Goal: Transaction & Acquisition: Register for event/course

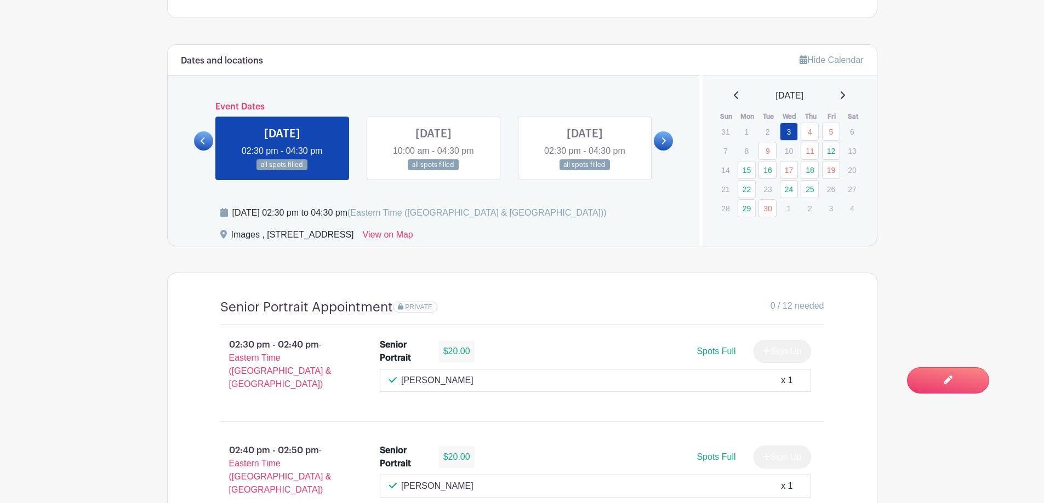
scroll to position [603, 0]
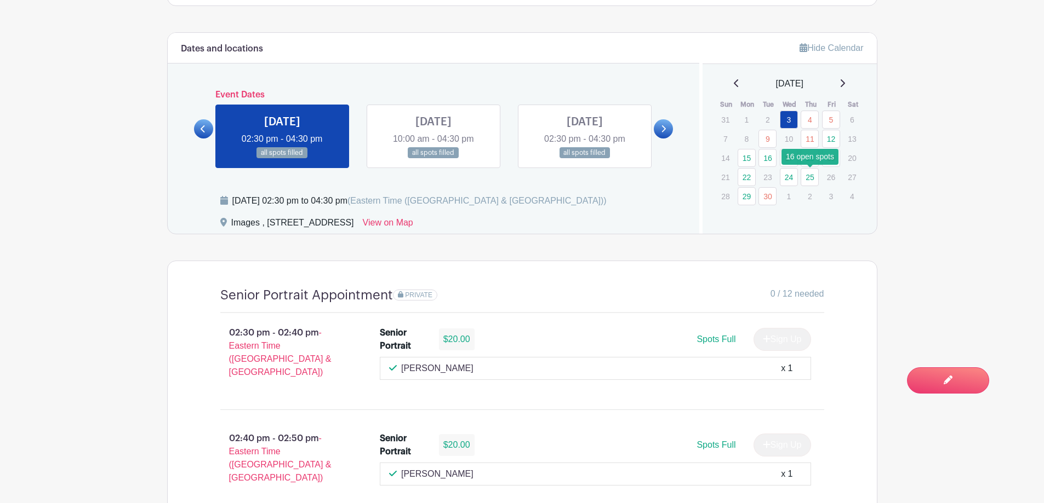
click at [804, 175] on link "25" at bounding box center [809, 177] width 18 height 18
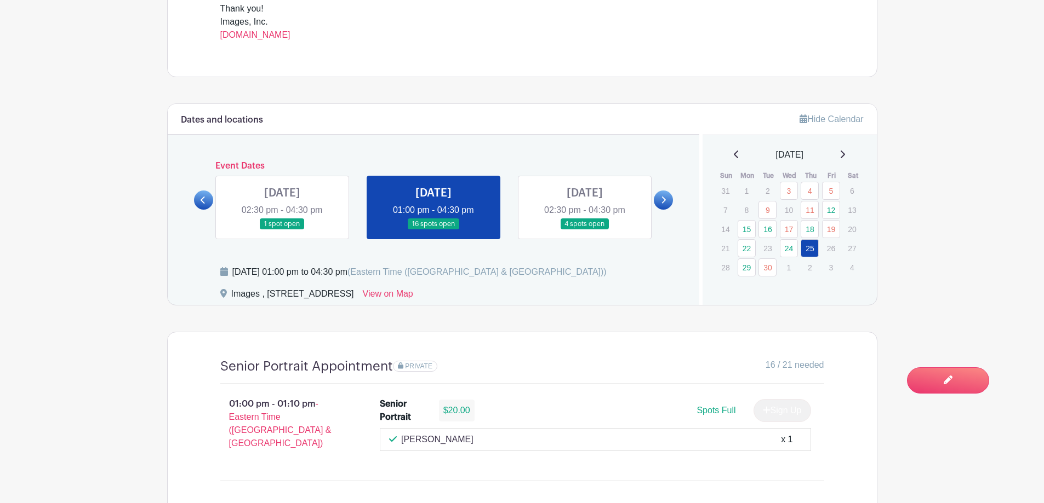
scroll to position [493, 0]
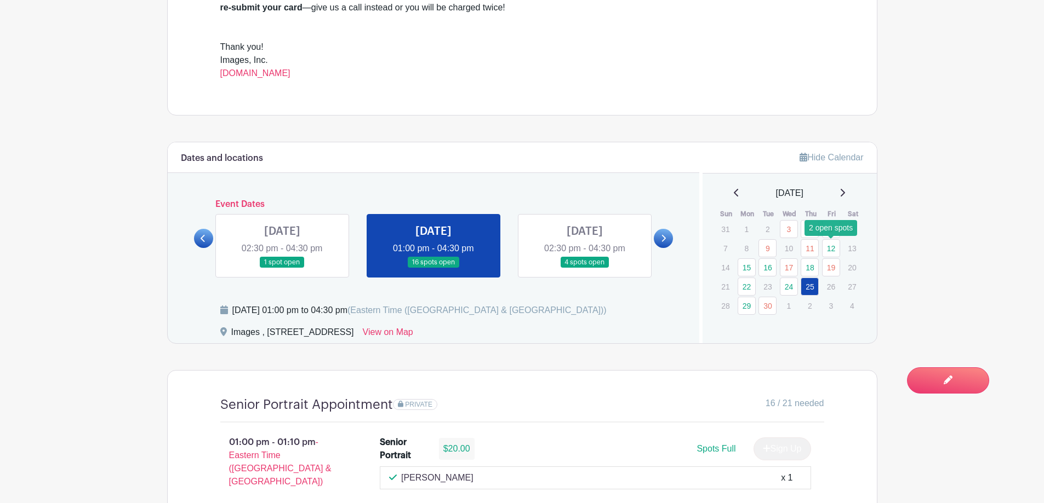
click at [830, 246] on link "12" at bounding box center [831, 248] width 18 height 18
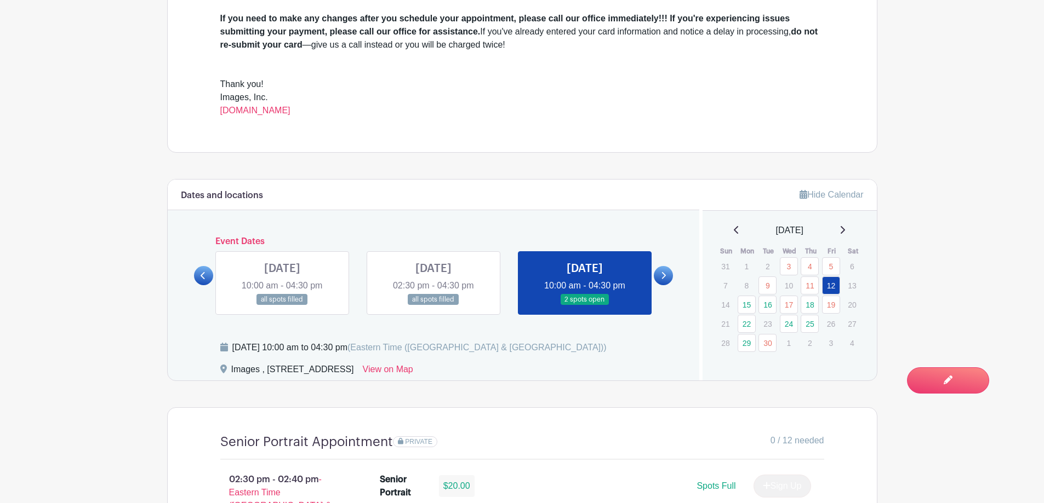
scroll to position [438, 0]
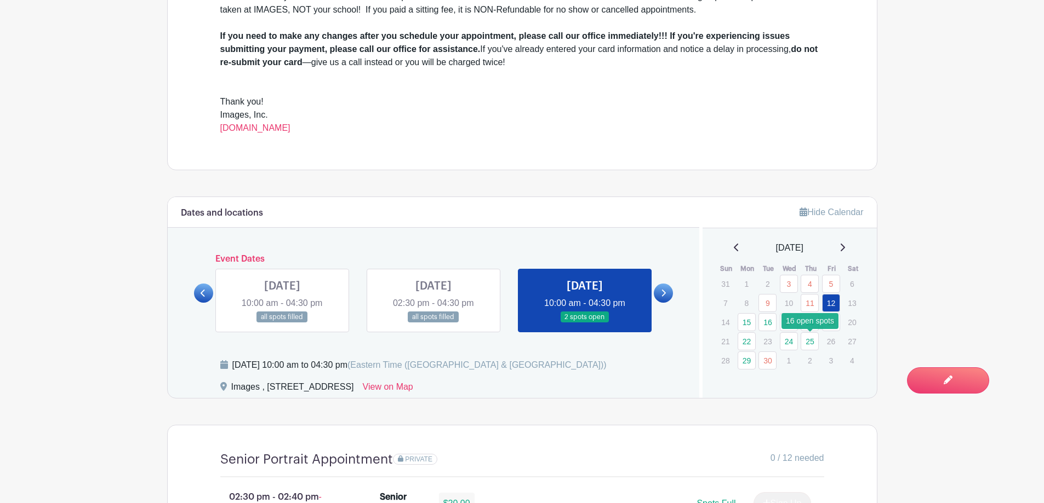
click at [809, 341] on link "25" at bounding box center [809, 342] width 18 height 18
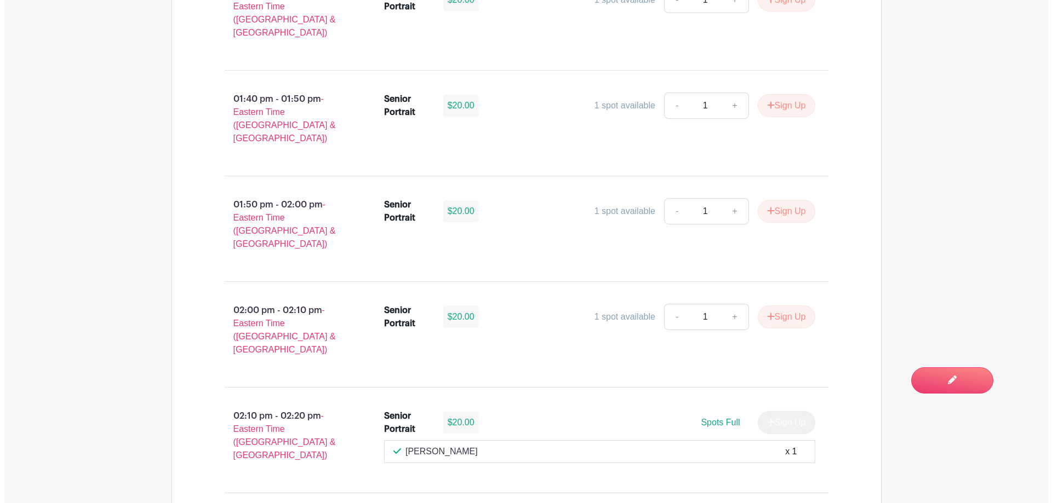
scroll to position [1287, 0]
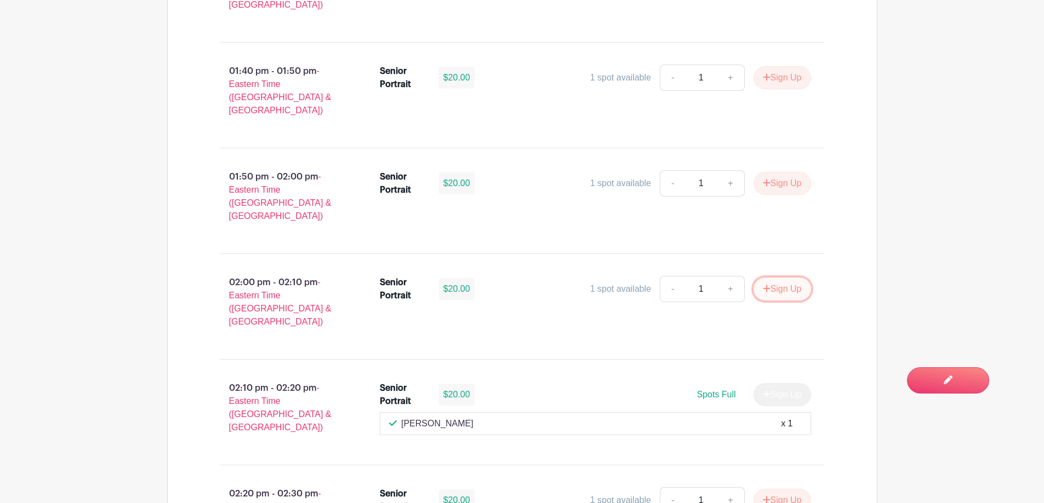
click at [780, 278] on button "Sign Up" at bounding box center [782, 289] width 58 height 23
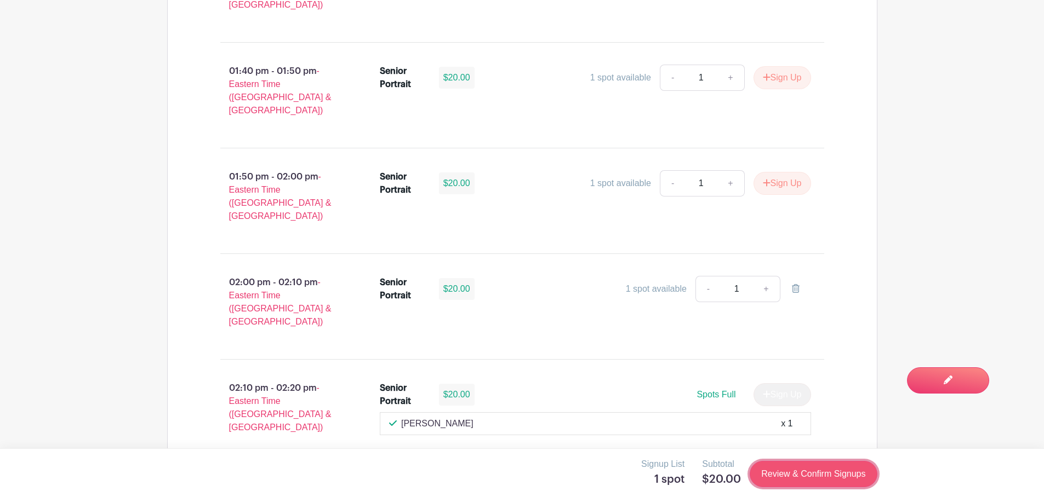
click at [820, 473] on link "Review & Confirm Signups" at bounding box center [812, 474] width 127 height 26
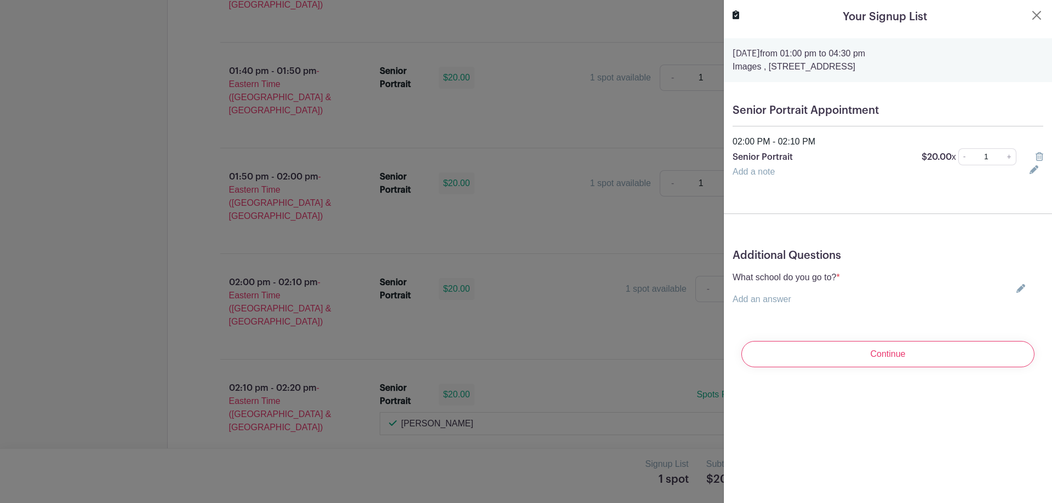
click at [1016, 288] on icon at bounding box center [1020, 288] width 9 height 9
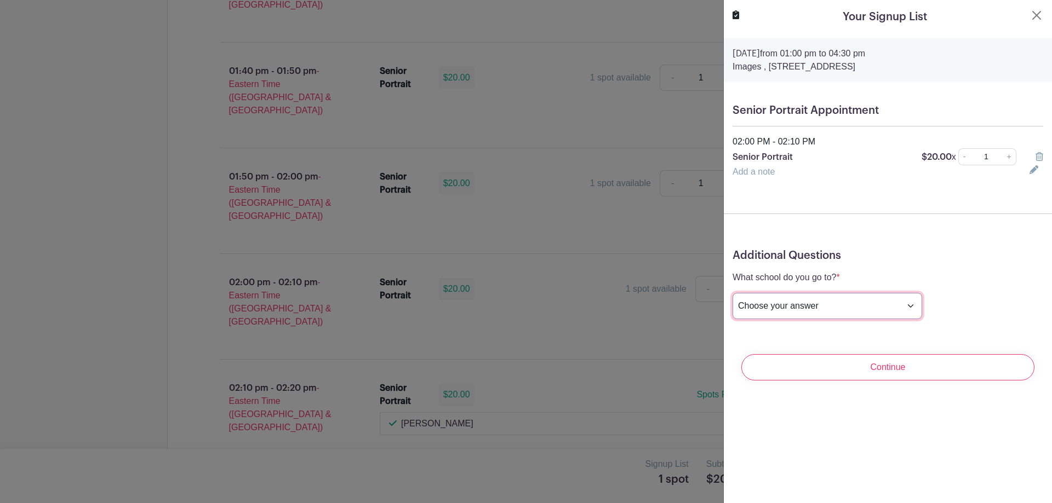
click at [851, 306] on select "Choose your answer [GEOGRAPHIC_DATA] High [PERSON_NAME] High [PERSON_NAME] High…" at bounding box center [827, 306] width 190 height 26
select select "3950"
click at [732, 293] on select "Choose your answer [GEOGRAPHIC_DATA] High [PERSON_NAME] High [PERSON_NAME] High…" at bounding box center [827, 306] width 190 height 26
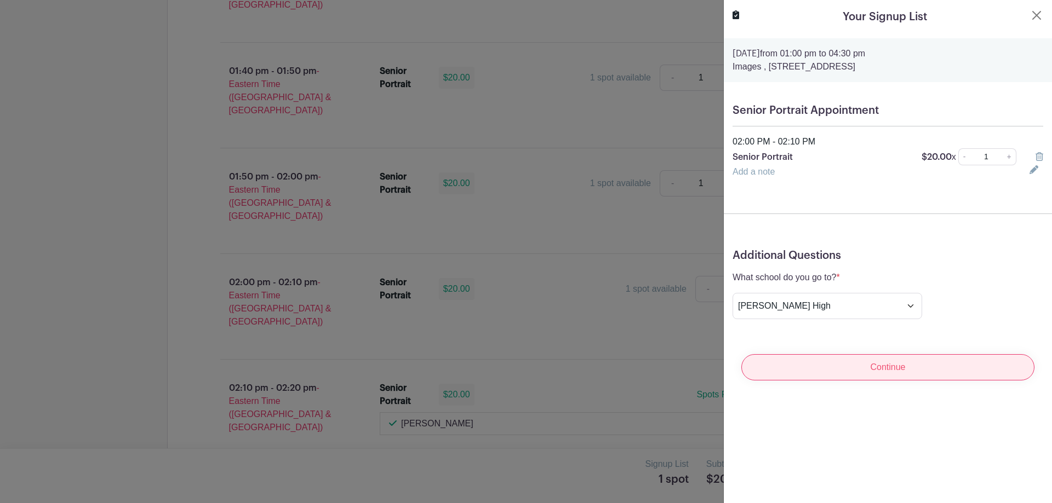
click at [885, 364] on input "Continue" at bounding box center [887, 367] width 293 height 26
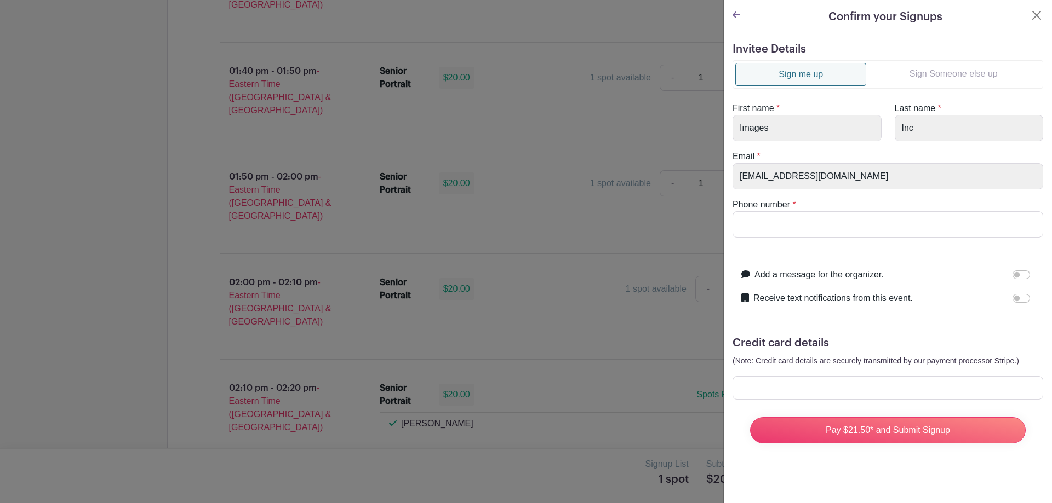
click at [954, 81] on link "Sign Someone else up" at bounding box center [953, 74] width 174 height 22
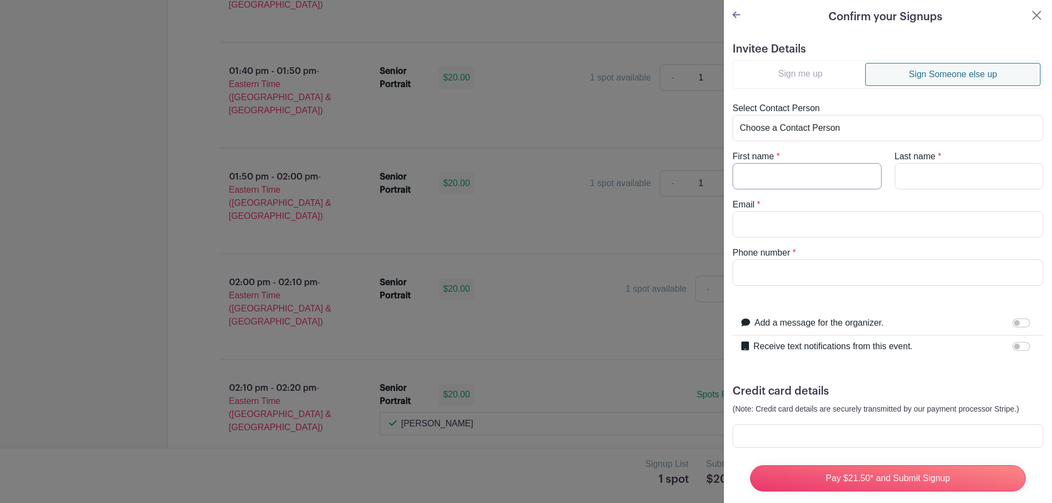
click at [820, 182] on input "First name" at bounding box center [806, 176] width 149 height 26
type input "Hunter"
type input "Rice"
type input "[EMAIL_ADDRESS][DOMAIN_NAME]"
click at [1012, 346] on input "Receive text notifications from this event." at bounding box center [1021, 346] width 18 height 9
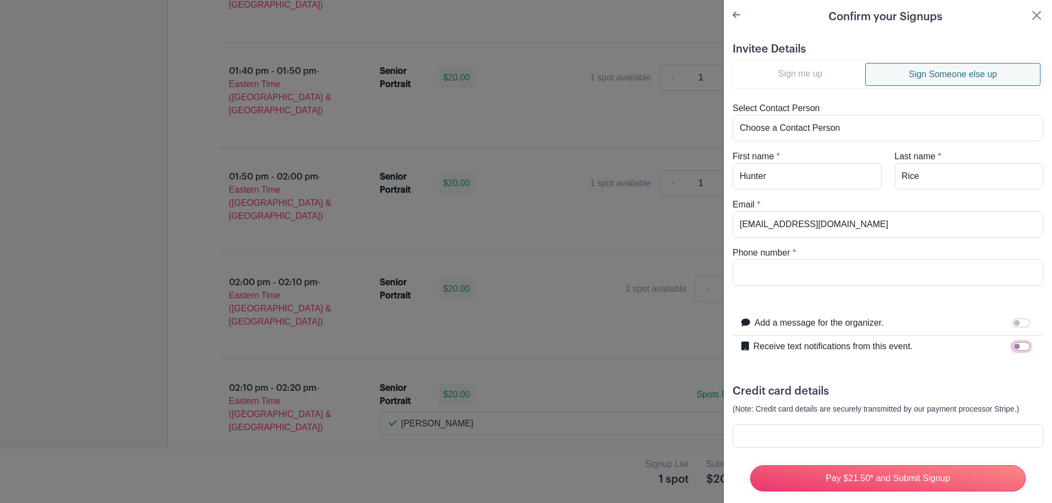
checkbox input "true"
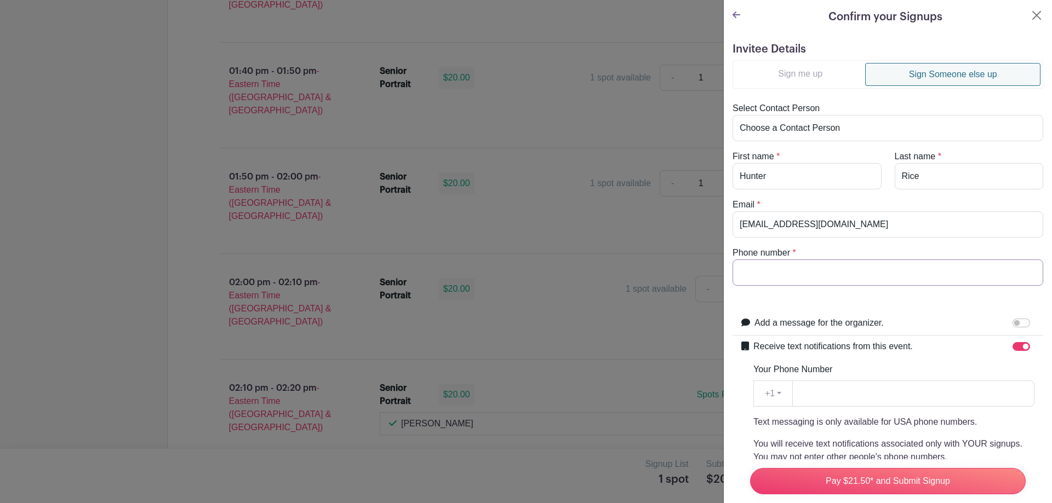
click at [855, 277] on input "Phone number" at bounding box center [887, 273] width 311 height 26
drag, startPoint x: 855, startPoint y: 277, endPoint x: 725, endPoint y: 290, distance: 130.5
click at [725, 290] on div "Invitee Details Sign me up Sign Someone else up Select Contact Person Choose a …" at bounding box center [888, 379] width 328 height 690
type input "8643253499"
paste input "8643253499"
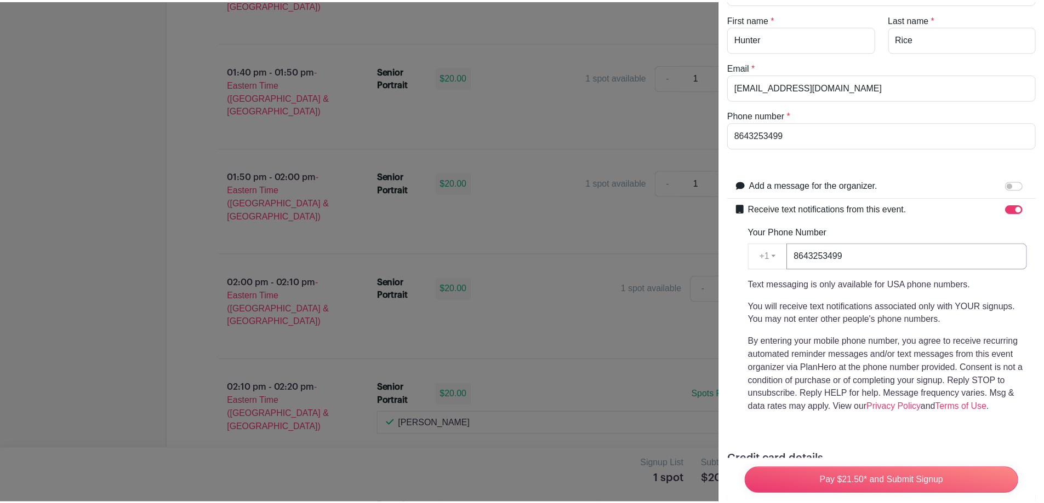
scroll to position [219, 0]
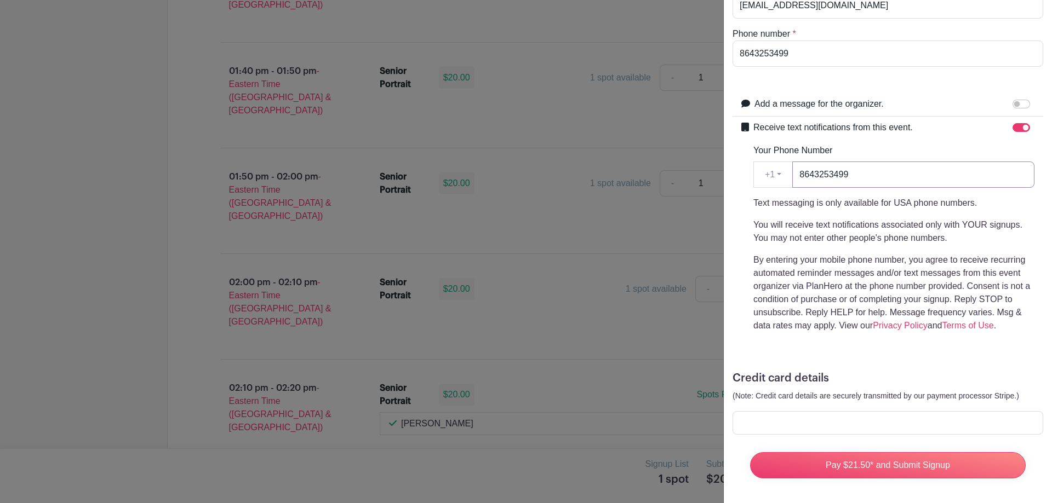
type input "8643253499"
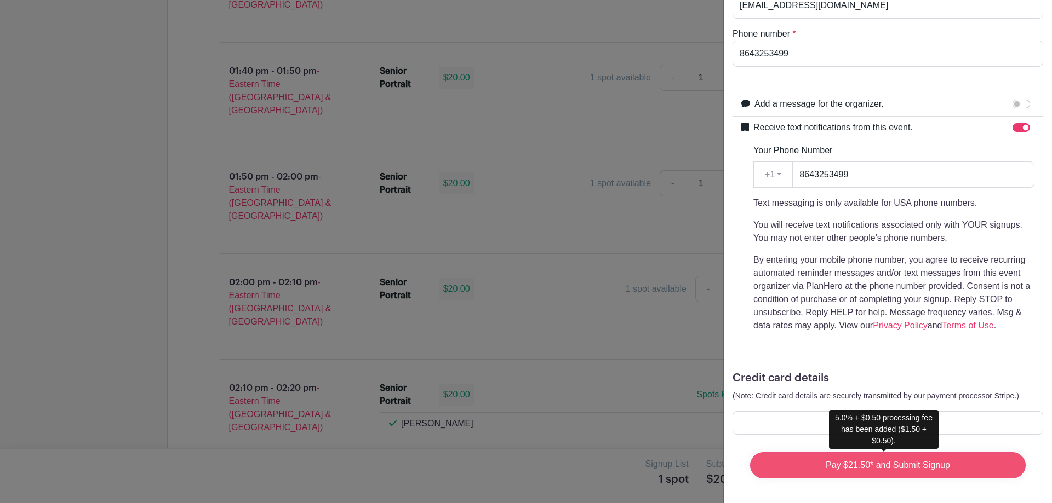
click at [852, 474] on input "Pay $21.50* and Submit Signup" at bounding box center [888, 466] width 276 height 26
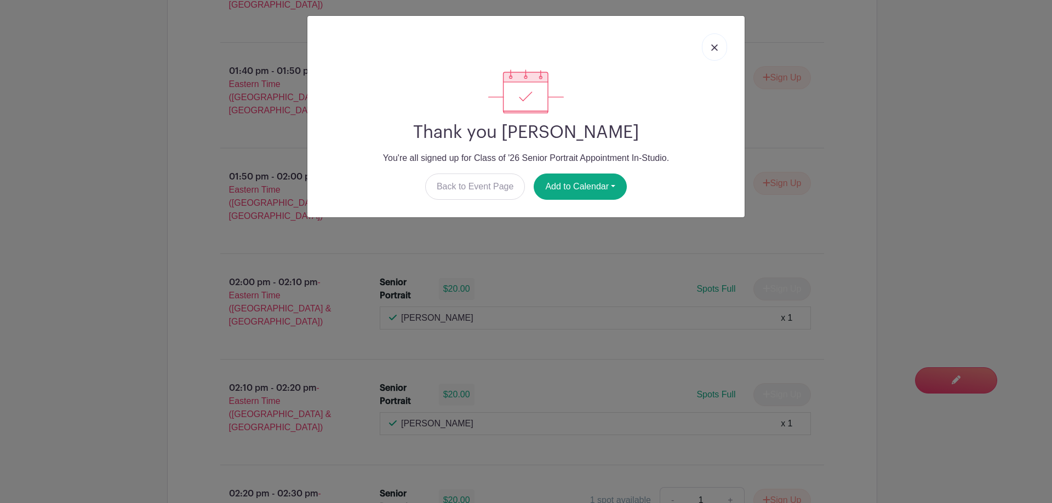
click at [722, 51] on link at bounding box center [714, 46] width 25 height 27
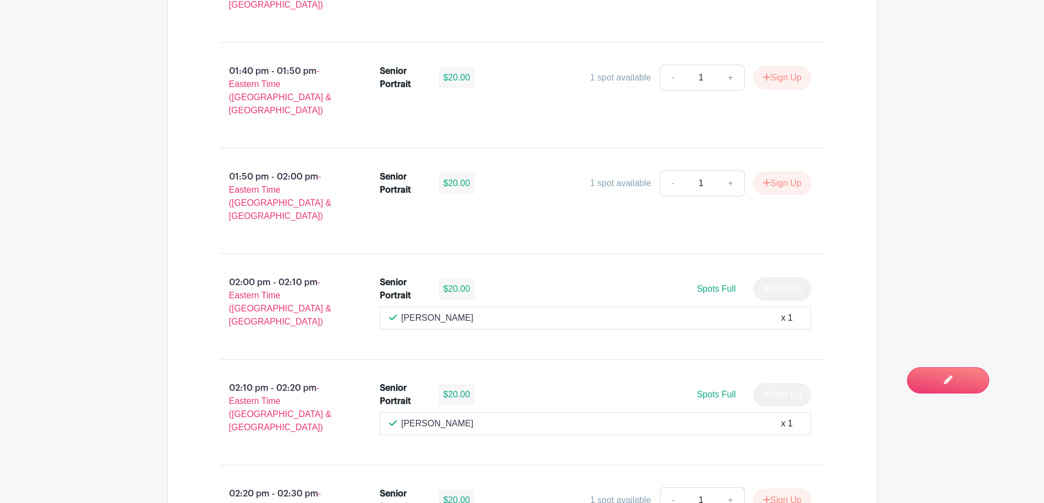
click at [117, 310] on main "Groups All Groups Images Add New Group My Signups Event Invites My account Down…" at bounding box center [522, 417] width 1044 height 3409
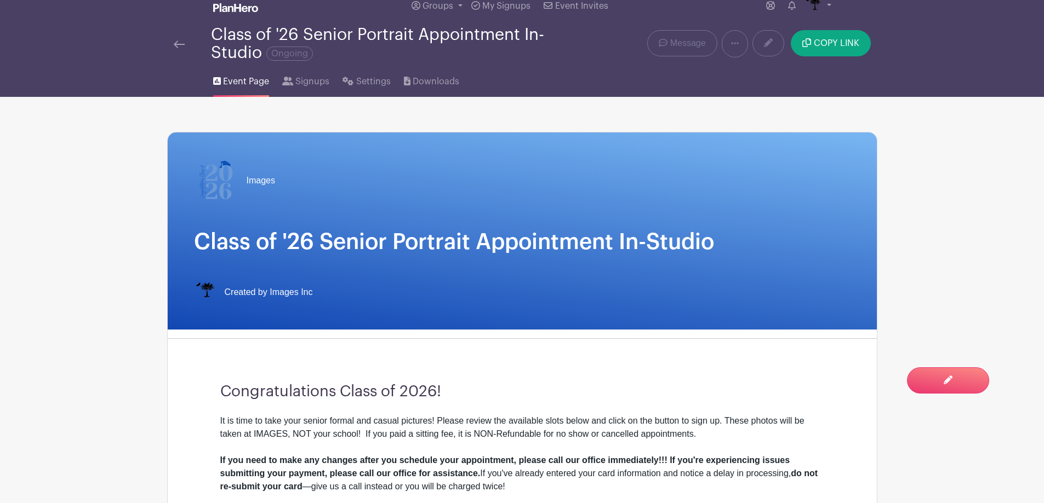
scroll to position [0, 0]
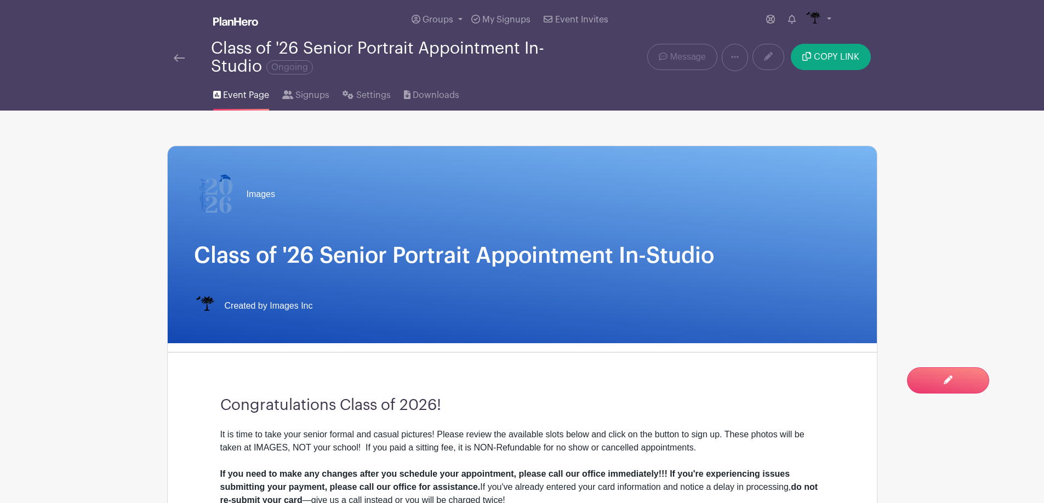
click at [175, 61] on img at bounding box center [179, 58] width 11 height 8
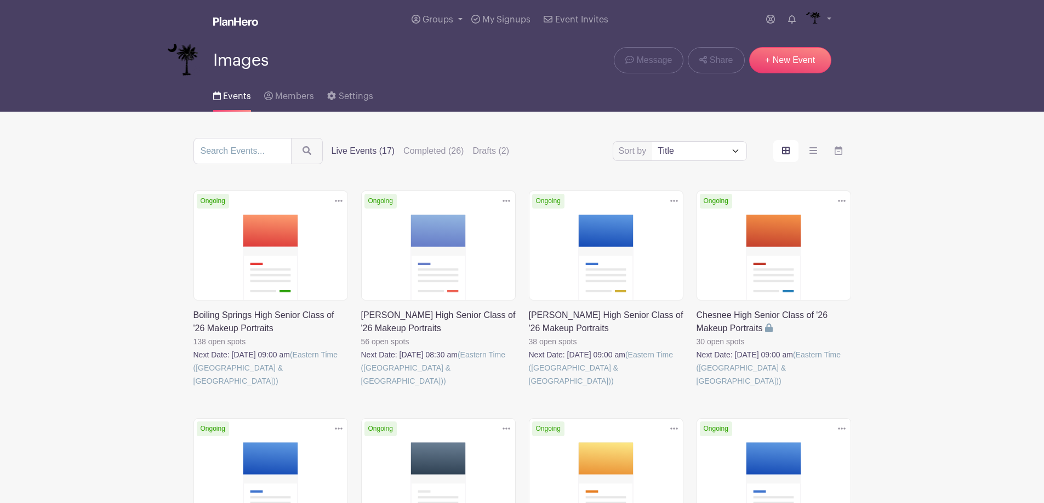
click at [193, 388] on link at bounding box center [193, 388] width 0 height 0
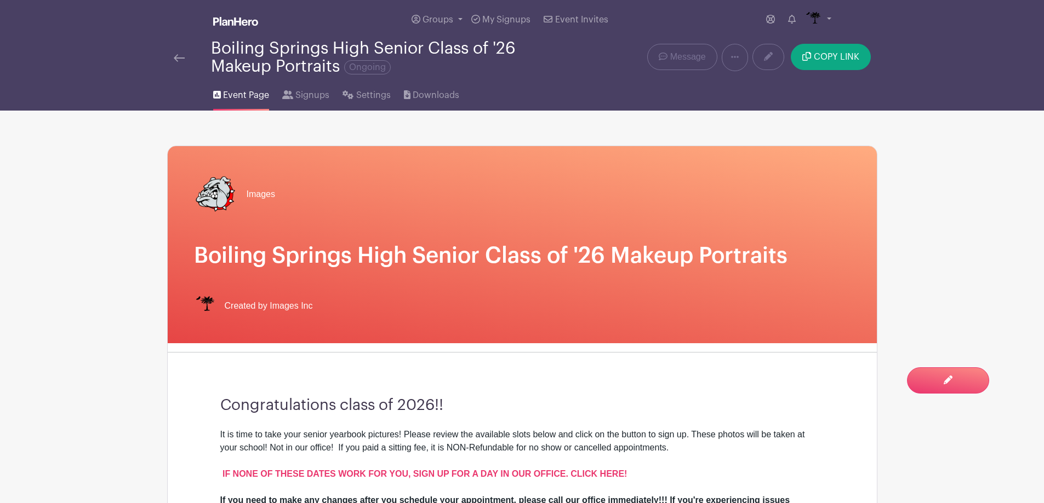
click at [227, 264] on div "Images Boiling Springs High Senior Class of '26 Makeup Portraits Created by Ima…" at bounding box center [522, 244] width 709 height 197
click at [310, 101] on span "Signups" at bounding box center [312, 95] width 34 height 13
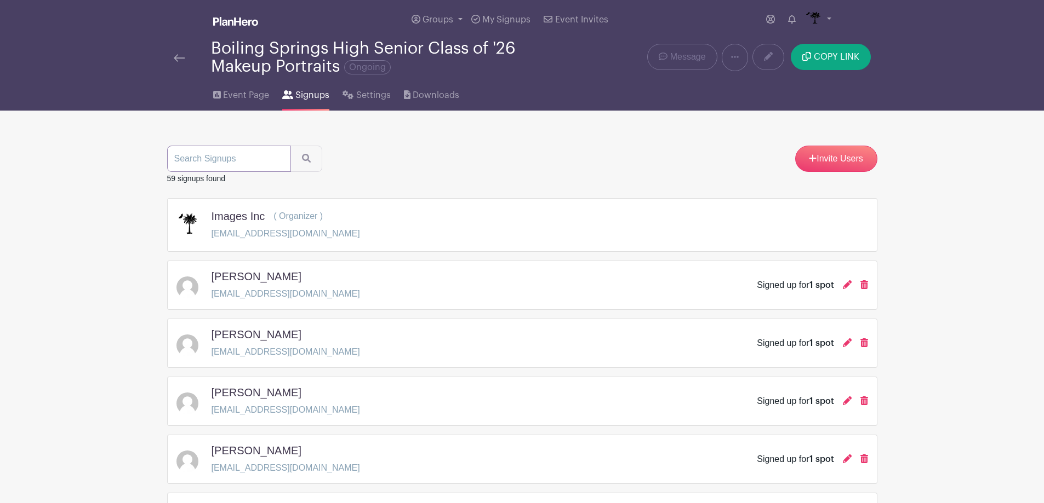
click at [249, 167] on input "search" at bounding box center [229, 159] width 124 height 26
type input "[PERSON_NAME]"
click at [290, 146] on button "submit" at bounding box center [306, 159] width 32 height 26
click at [304, 156] on div "[PERSON_NAME]" at bounding box center [244, 159] width 155 height 26
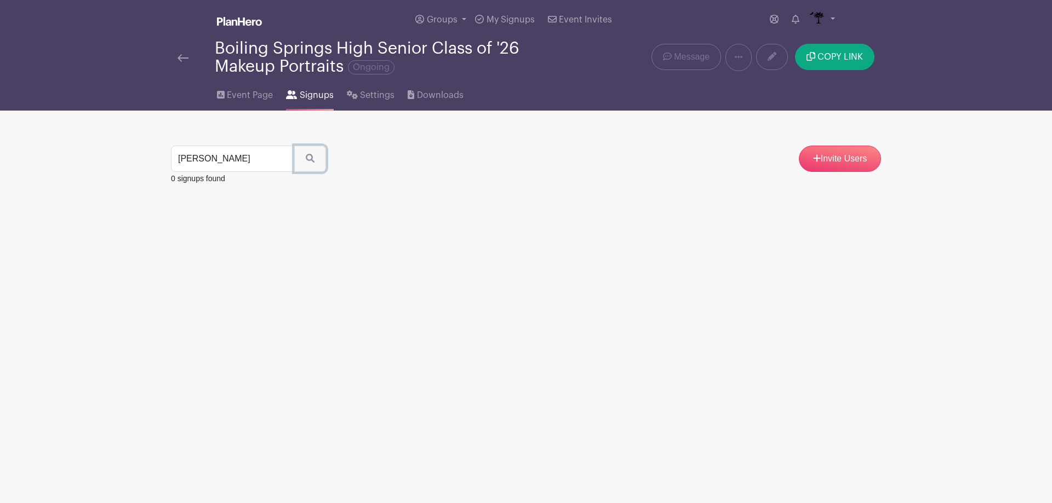
click at [306, 156] on icon "submit" at bounding box center [310, 158] width 9 height 9
click at [183, 56] on img at bounding box center [183, 58] width 11 height 8
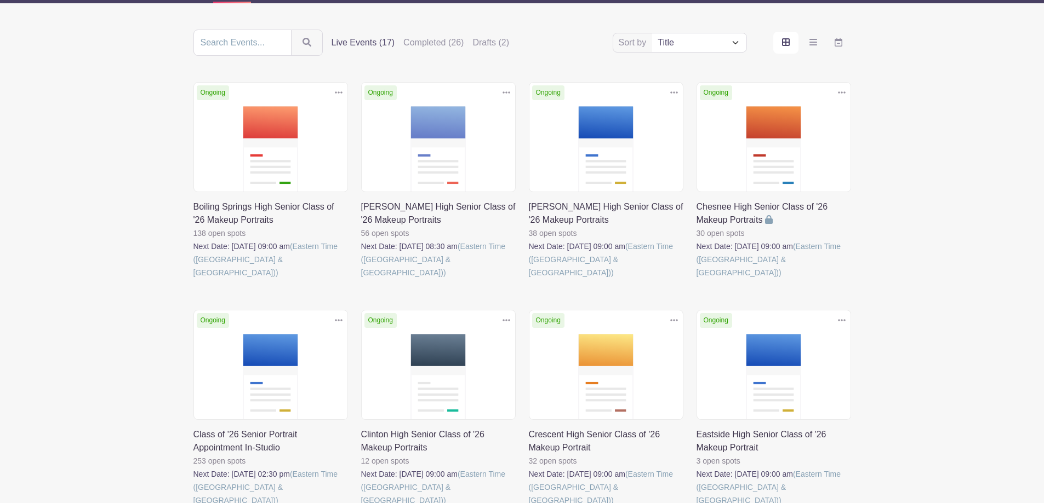
scroll to position [110, 0]
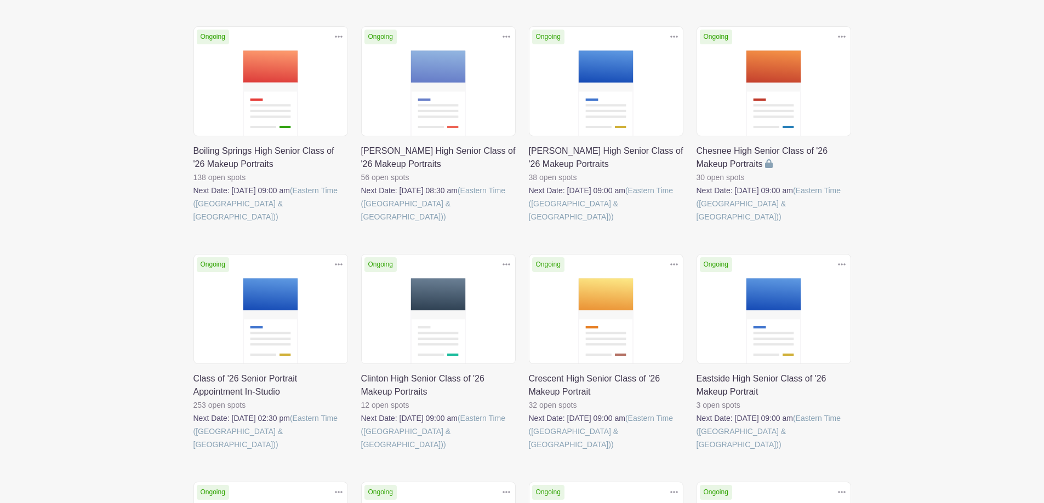
click at [193, 451] on link at bounding box center [193, 451] width 0 height 0
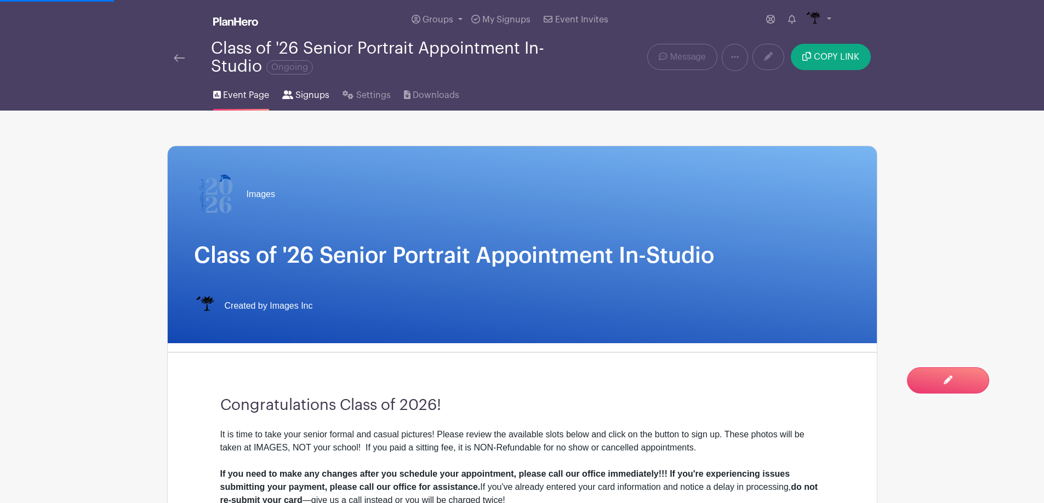
click at [299, 96] on span "Signups" at bounding box center [312, 95] width 34 height 13
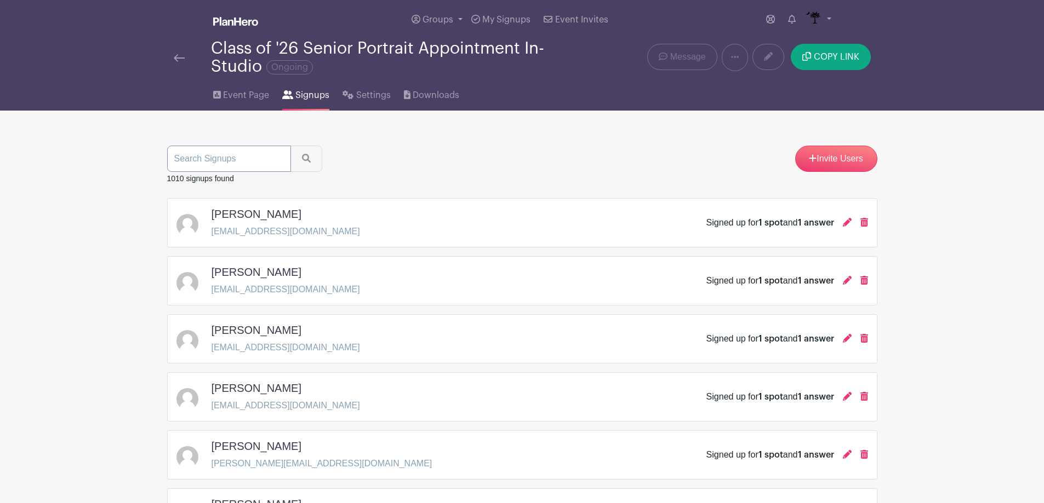
click at [243, 162] on input "search" at bounding box center [229, 159] width 124 height 26
type input "[PERSON_NAME]"
click at [290, 146] on button "submit" at bounding box center [306, 159] width 32 height 26
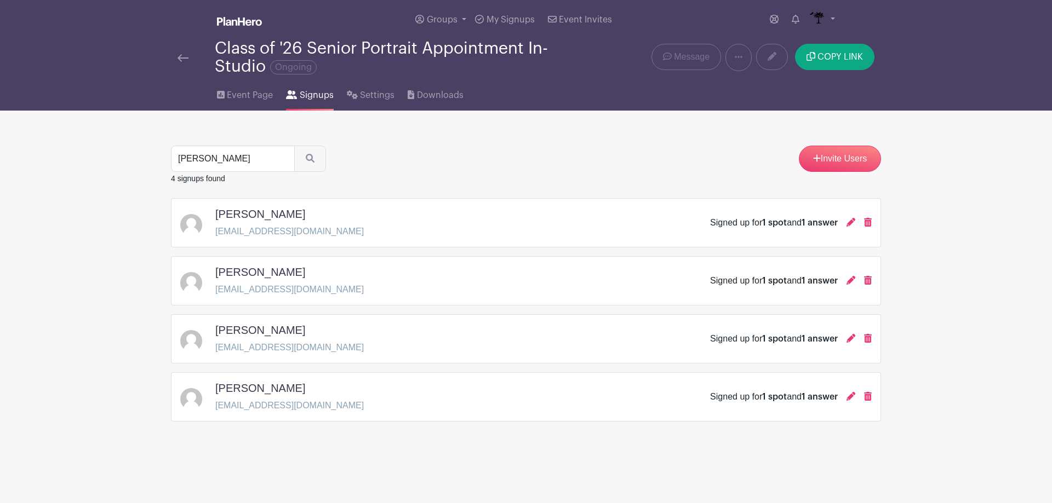
click at [179, 63] on link at bounding box center [183, 57] width 11 height 13
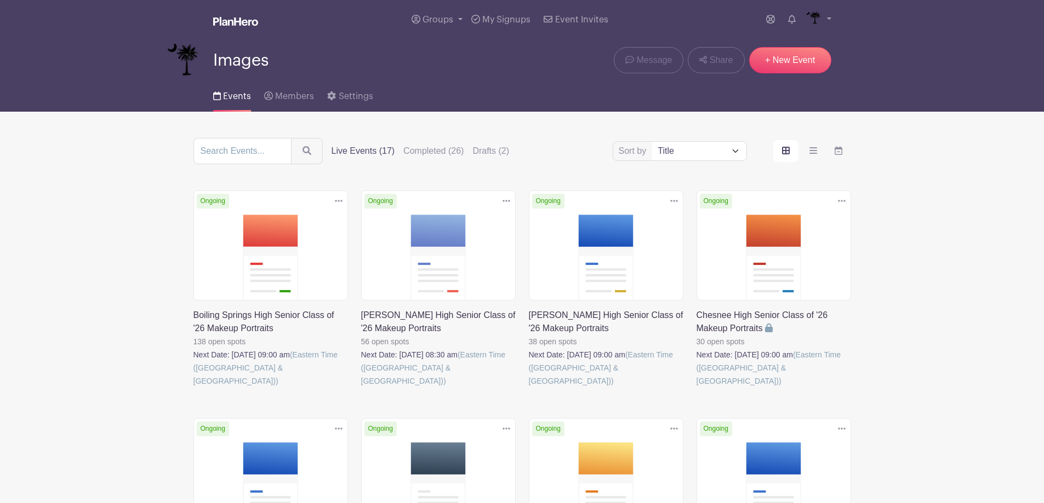
click at [442, 147] on label "Completed (26)" at bounding box center [433, 151] width 60 height 13
click at [0, 0] on input "Completed (26)" at bounding box center [0, 0] width 0 height 0
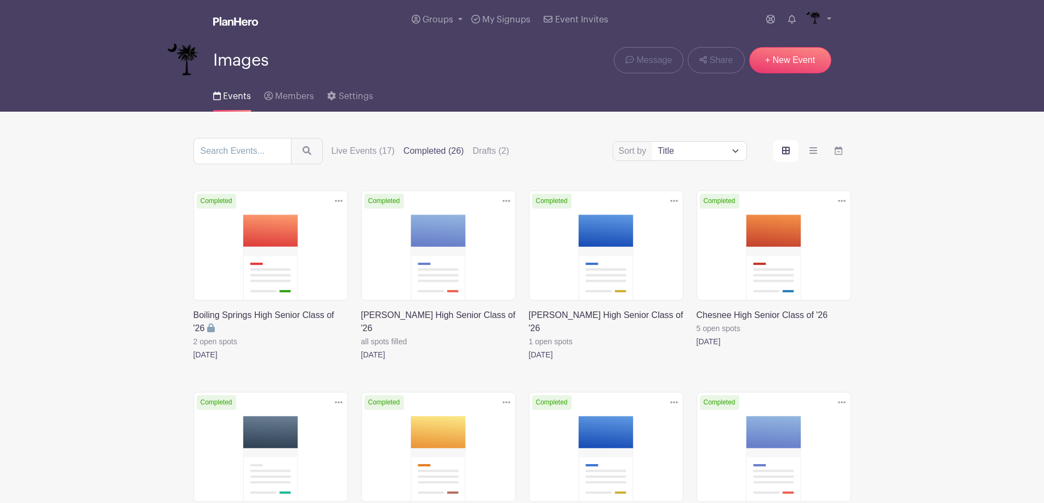
click at [193, 362] on link at bounding box center [193, 362] width 0 height 0
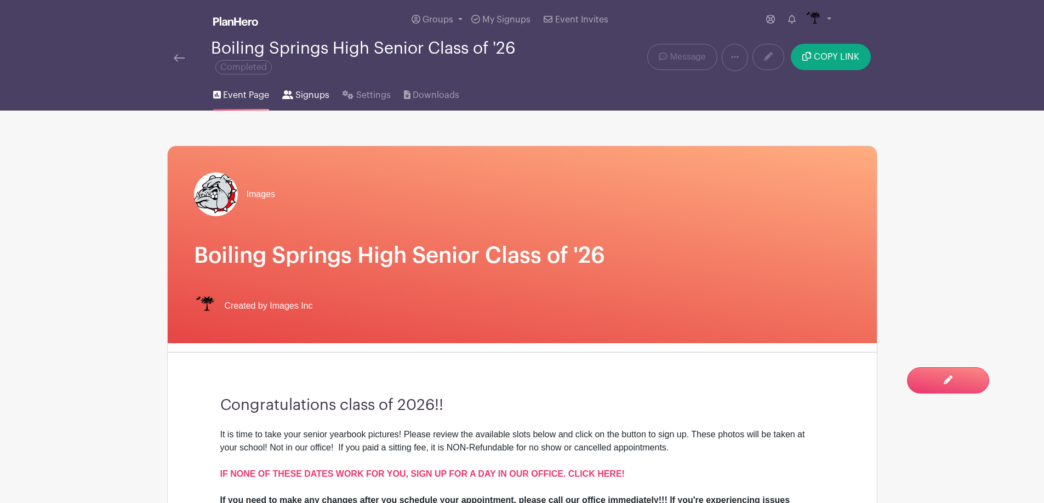
click at [307, 95] on span "Signups" at bounding box center [312, 95] width 34 height 13
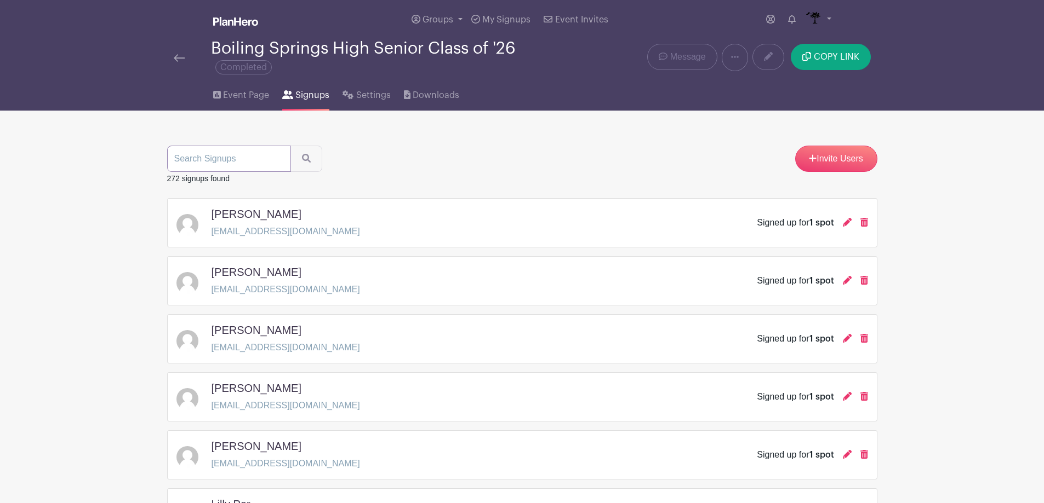
click at [254, 147] on input "search" at bounding box center [229, 159] width 124 height 26
type input "rbinson"
click at [290, 146] on button "submit" at bounding box center [306, 159] width 32 height 26
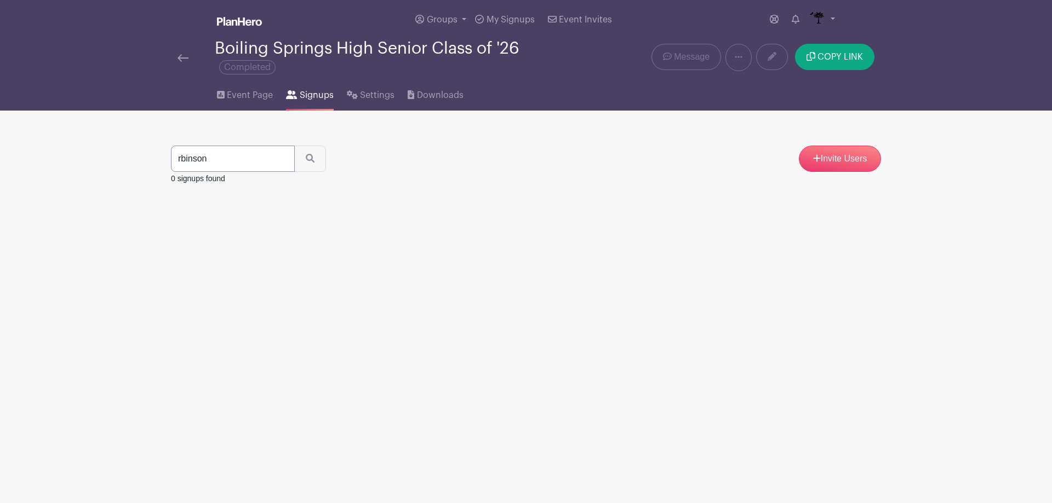
drag, startPoint x: 248, startPoint y: 163, endPoint x: 54, endPoint y: 148, distance: 194.5
click at [54, 148] on main "Groups All Groups Images Add New Group My Signups Event Invites My account Down…" at bounding box center [526, 127] width 1052 height 254
type input "[PERSON_NAME]"
click at [312, 164] on button "submit" at bounding box center [310, 159] width 32 height 26
click at [182, 57] on img at bounding box center [183, 58] width 11 height 8
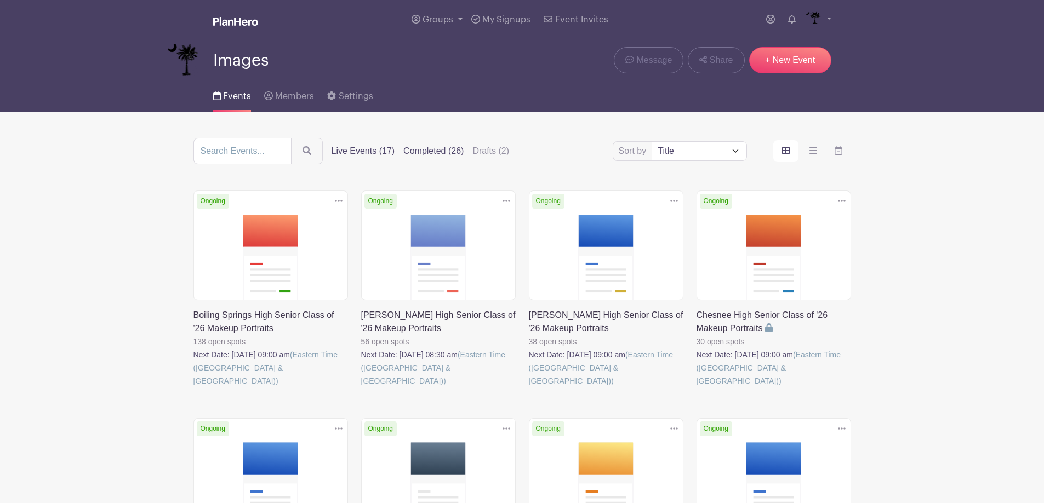
click at [427, 147] on label "Completed (26)" at bounding box center [433, 151] width 60 height 13
click at [0, 0] on input "Completed (26)" at bounding box center [0, 0] width 0 height 0
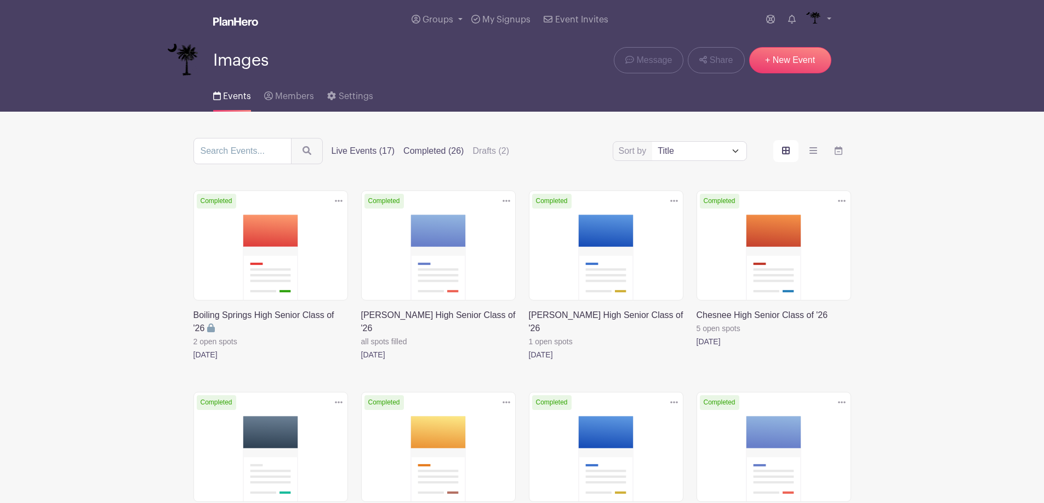
click at [371, 150] on label "Live Events (17)" at bounding box center [363, 151] width 64 height 13
click at [0, 0] on input "Live Events (17)" at bounding box center [0, 0] width 0 height 0
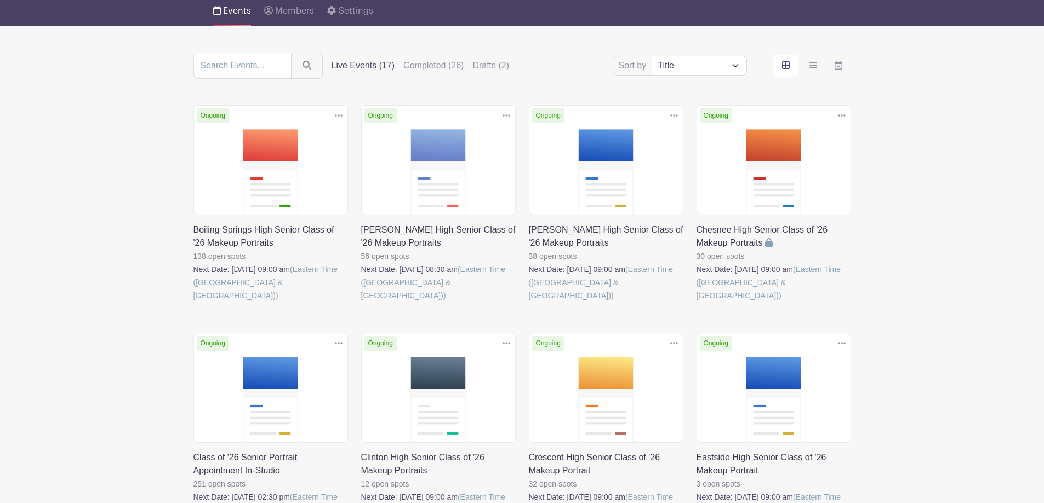
scroll to position [219, 0]
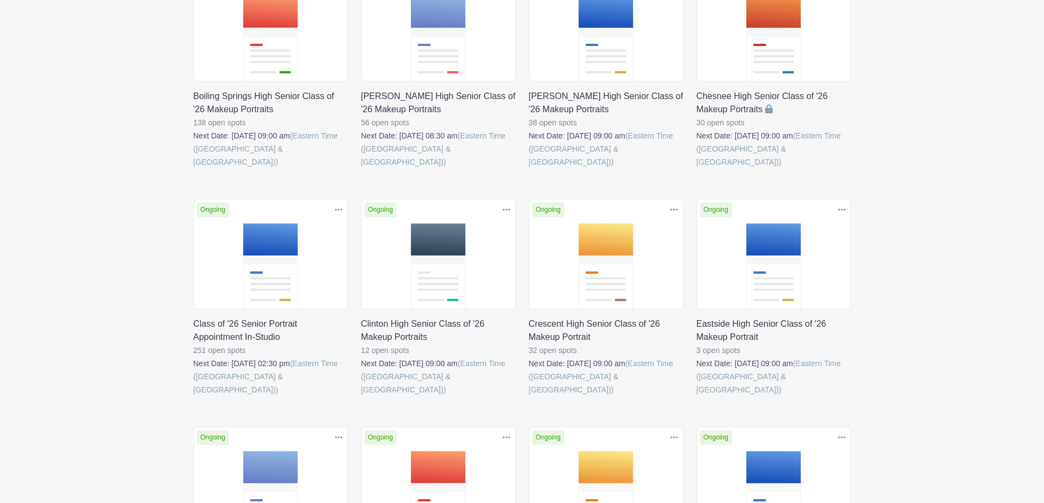
click at [193, 397] on link at bounding box center [193, 397] width 0 height 0
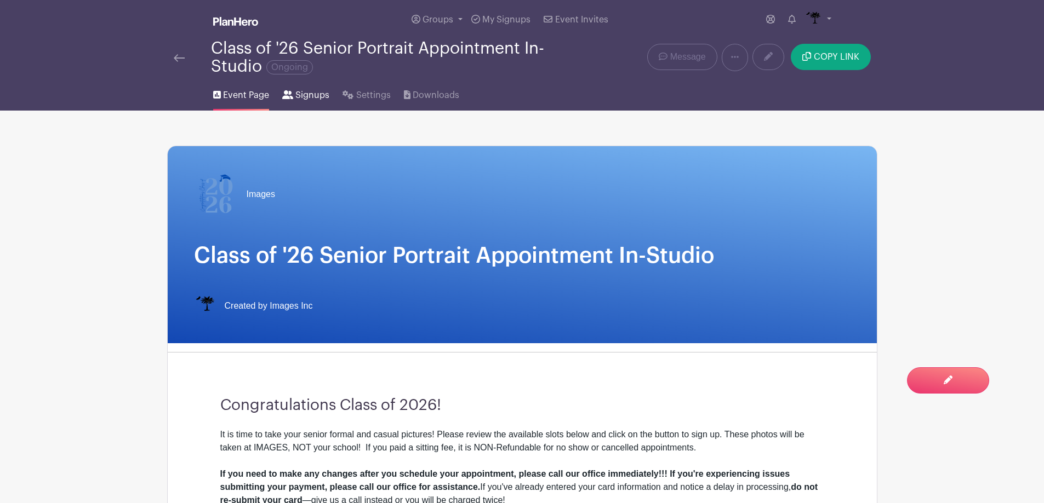
click at [301, 93] on span "Signups" at bounding box center [312, 95] width 34 height 13
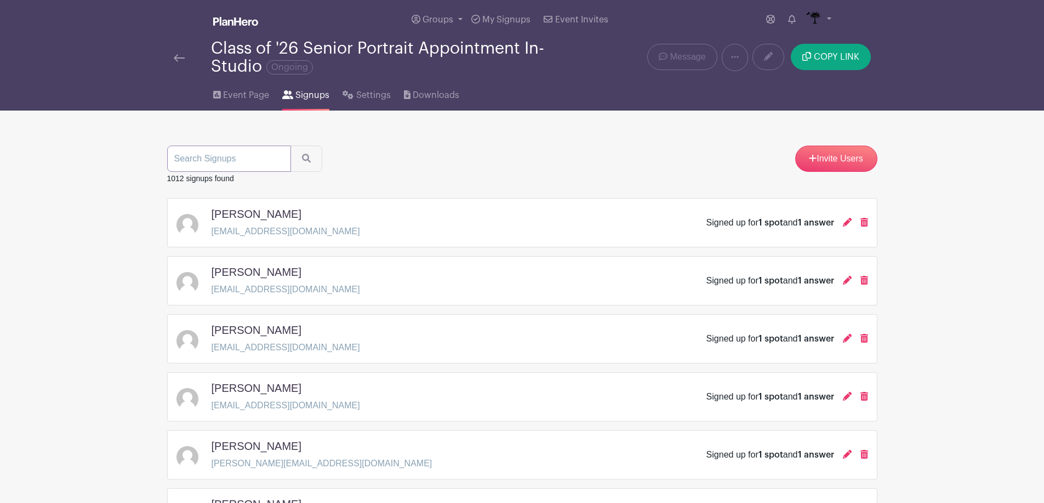
click at [235, 169] on input "search" at bounding box center [229, 159] width 124 height 26
type input "[PERSON_NAME]"
click at [290, 146] on button "submit" at bounding box center [306, 159] width 32 height 26
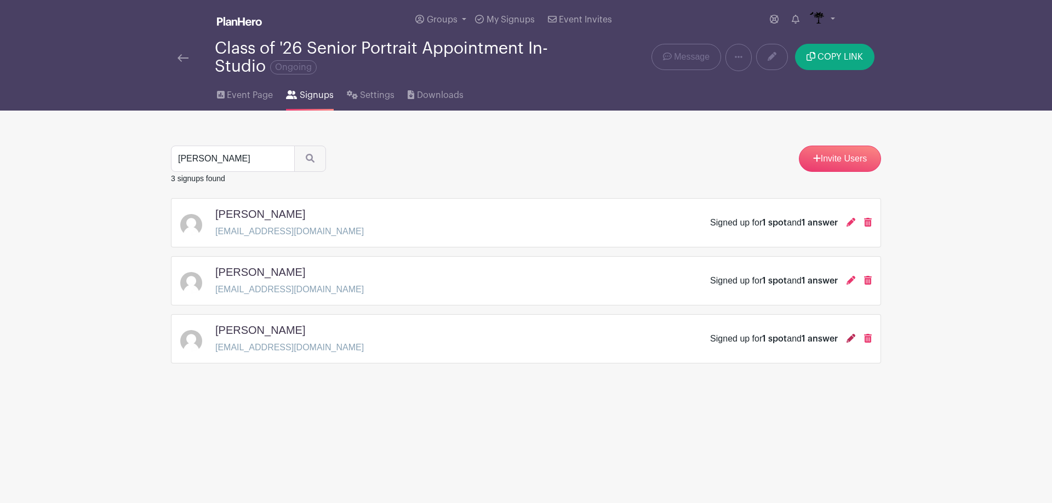
click at [847, 339] on icon at bounding box center [850, 338] width 9 height 9
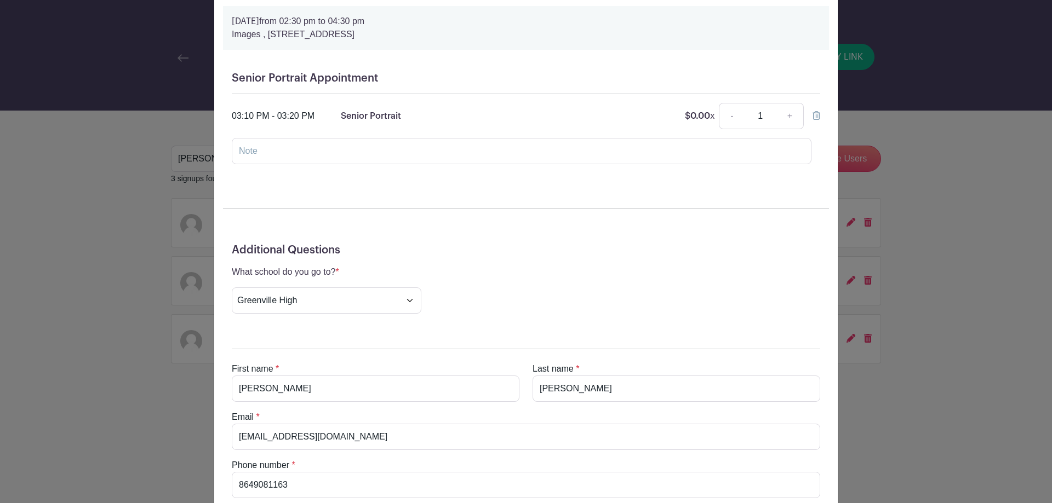
scroll to position [184, 0]
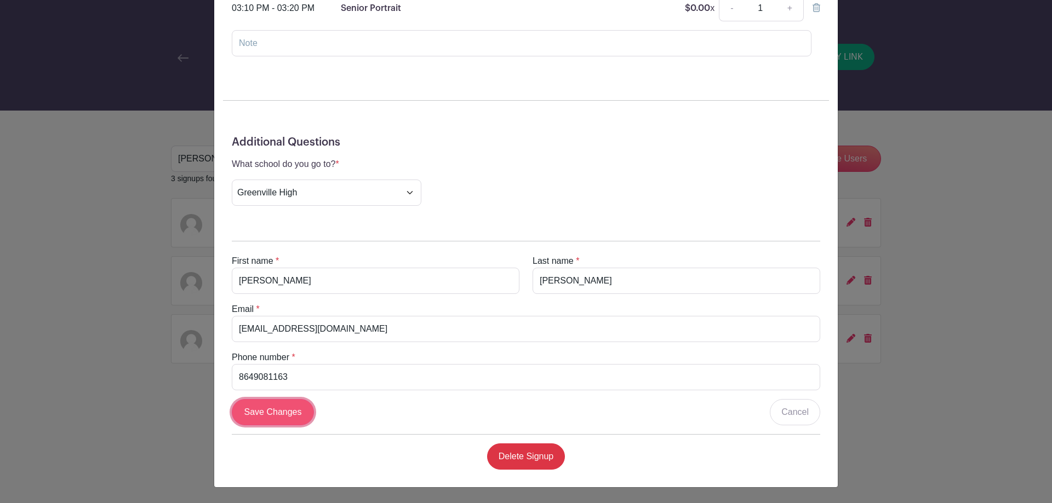
click at [274, 415] on input "Save Changes" at bounding box center [273, 412] width 82 height 26
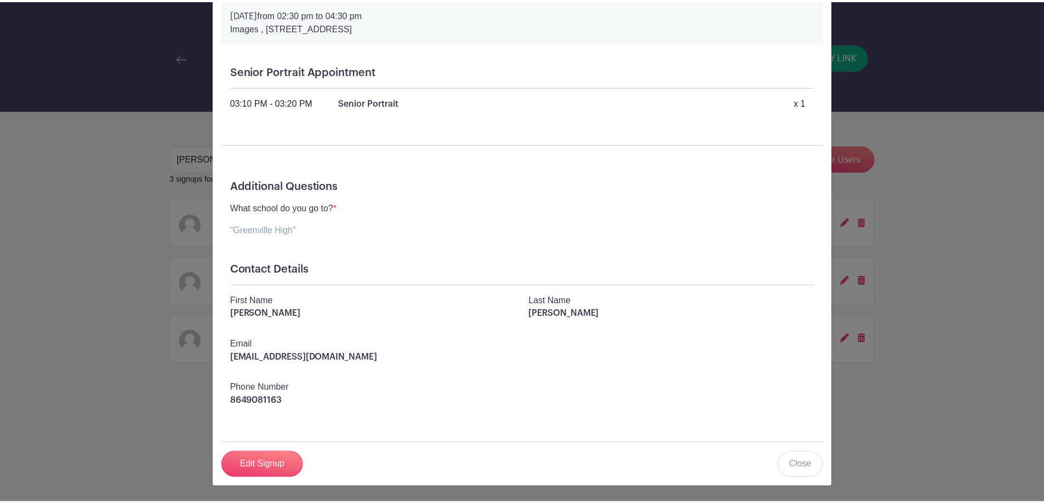
scroll to position [83, 0]
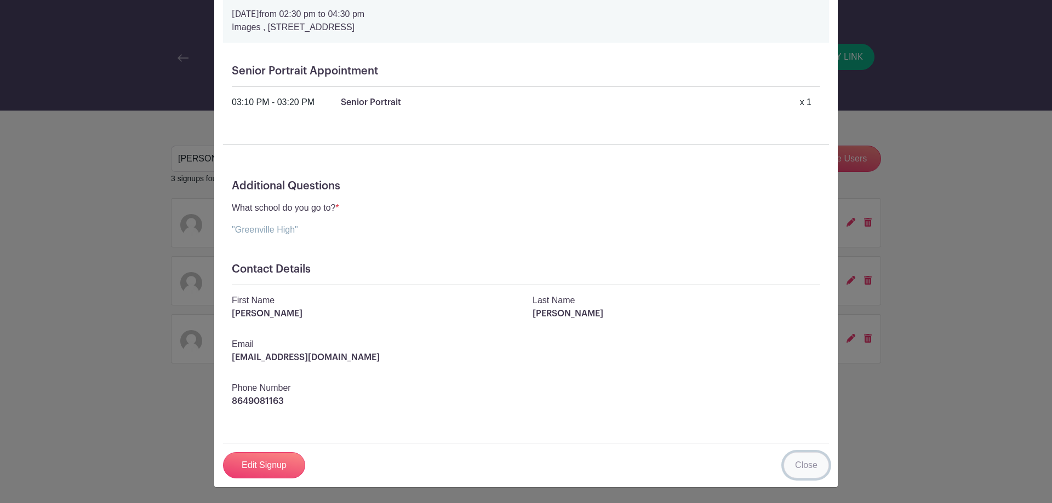
click at [811, 467] on link "Close" at bounding box center [805, 466] width 45 height 26
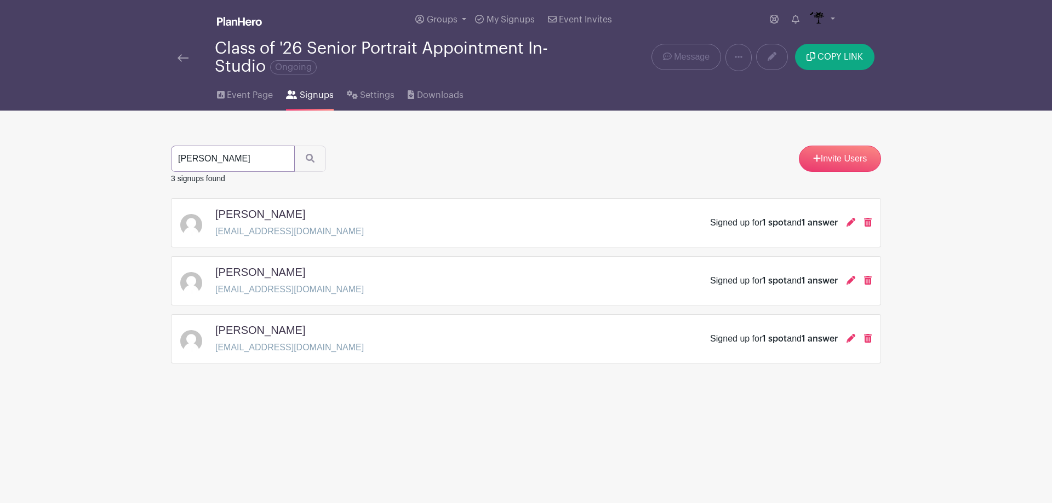
drag, startPoint x: 255, startPoint y: 161, endPoint x: 243, endPoint y: 163, distance: 11.7
click at [254, 161] on input "[PERSON_NAME]" at bounding box center [233, 159] width 124 height 26
click at [162, 153] on main "Groups All Groups Images Add New Group My Signups Event Invites My account Down…" at bounding box center [526, 216] width 1052 height 432
type input "[PERSON_NAME]"
click at [294, 146] on button "submit" at bounding box center [310, 159] width 32 height 26
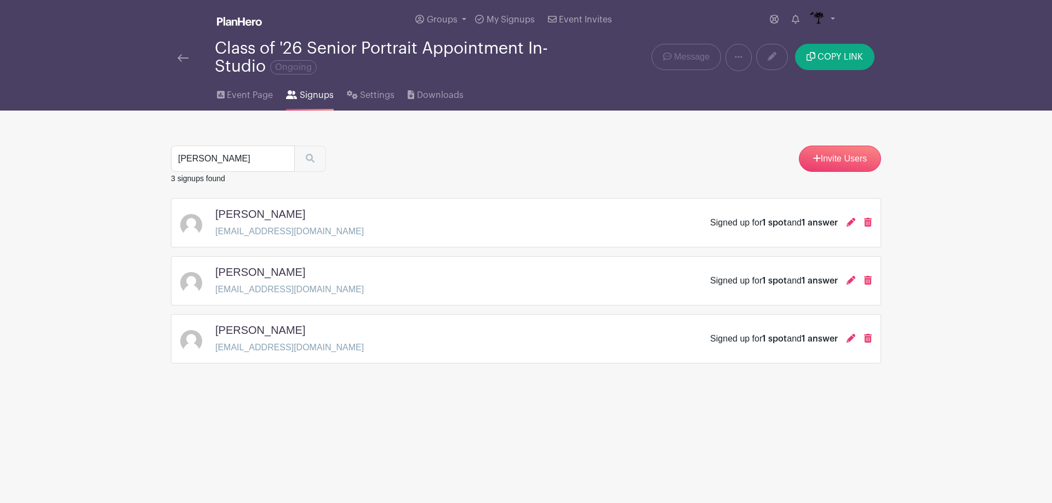
click at [330, 160] on div "[PERSON_NAME] Invite Users" at bounding box center [526, 159] width 710 height 26
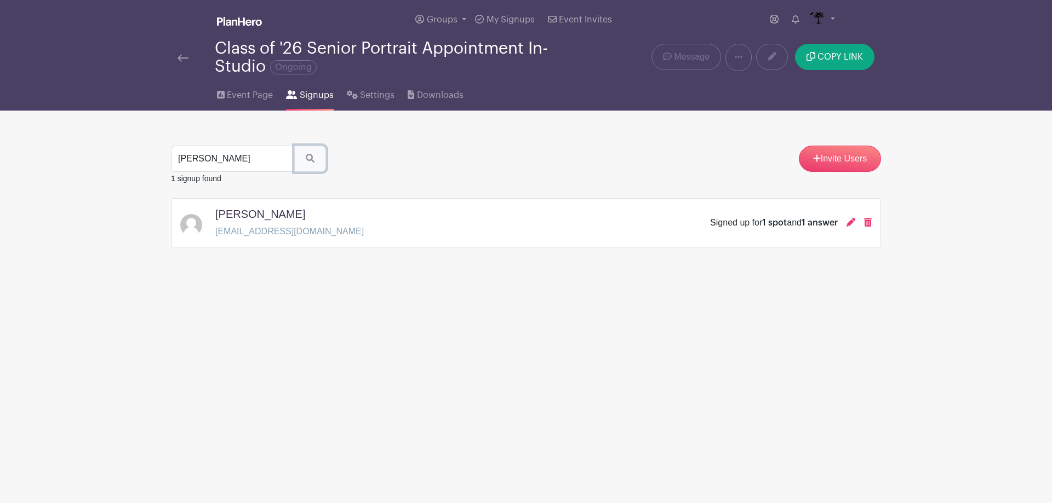
click at [314, 161] on button "submit" at bounding box center [310, 159] width 32 height 26
click at [850, 221] on icon at bounding box center [850, 222] width 9 height 9
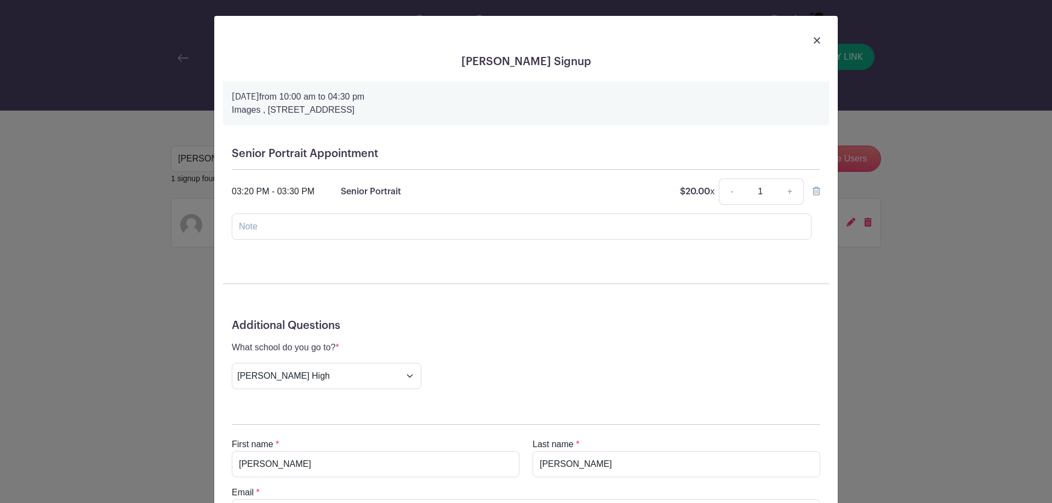
click at [808, 37] on div at bounding box center [526, 40] width 606 height 31
click at [814, 39] on img at bounding box center [817, 40] width 7 height 7
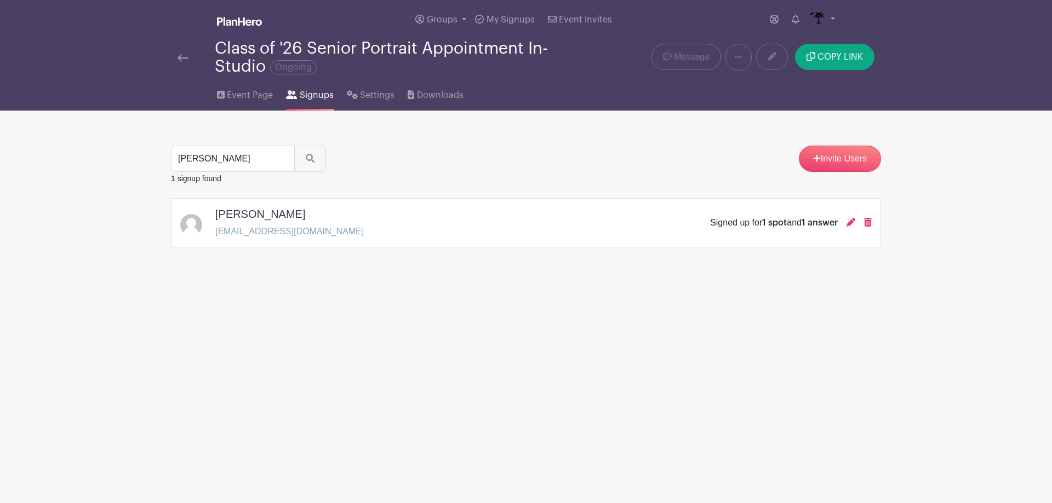
click at [178, 60] on img at bounding box center [183, 58] width 11 height 8
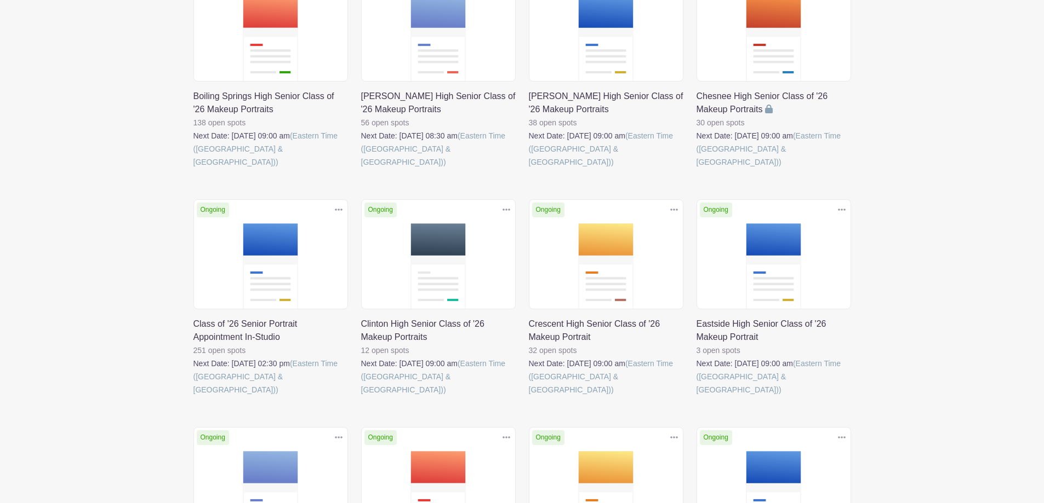
click at [193, 397] on link at bounding box center [193, 397] width 0 height 0
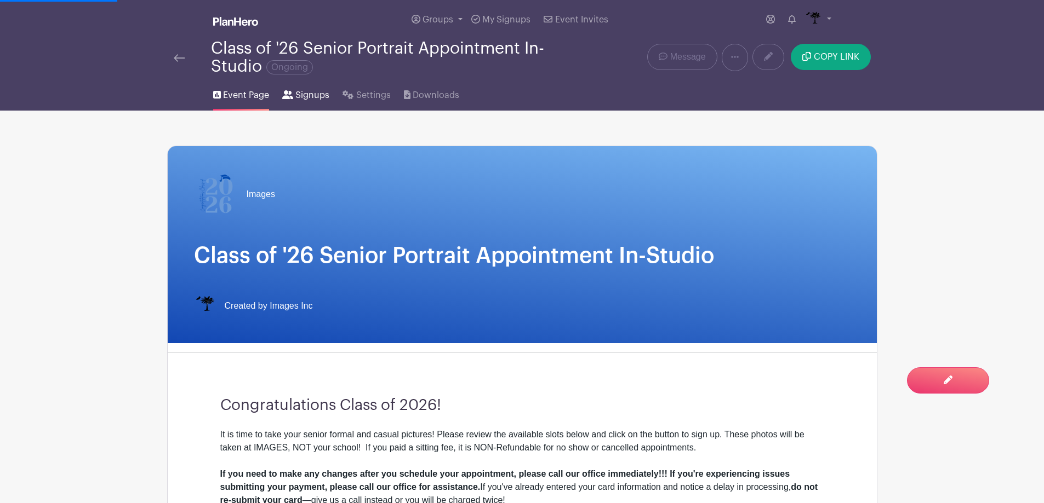
click at [302, 92] on span "Signups" at bounding box center [312, 95] width 34 height 13
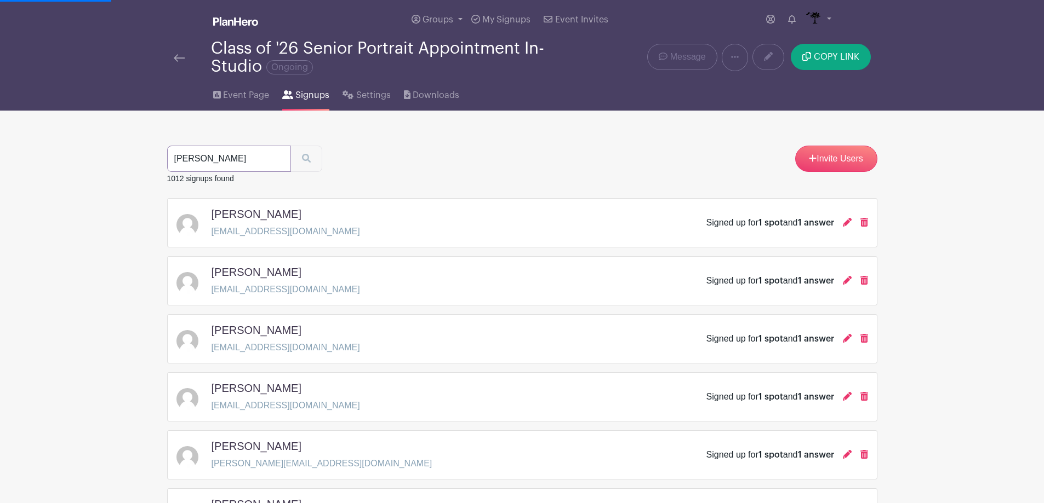
click at [260, 159] on input "[PERSON_NAME]" at bounding box center [229, 159] width 124 height 26
type input "sanche"
click at [260, 159] on input "search" at bounding box center [229, 159] width 124 height 26
type input "[PERSON_NAME]"
click at [305, 164] on button "submit" at bounding box center [306, 159] width 32 height 26
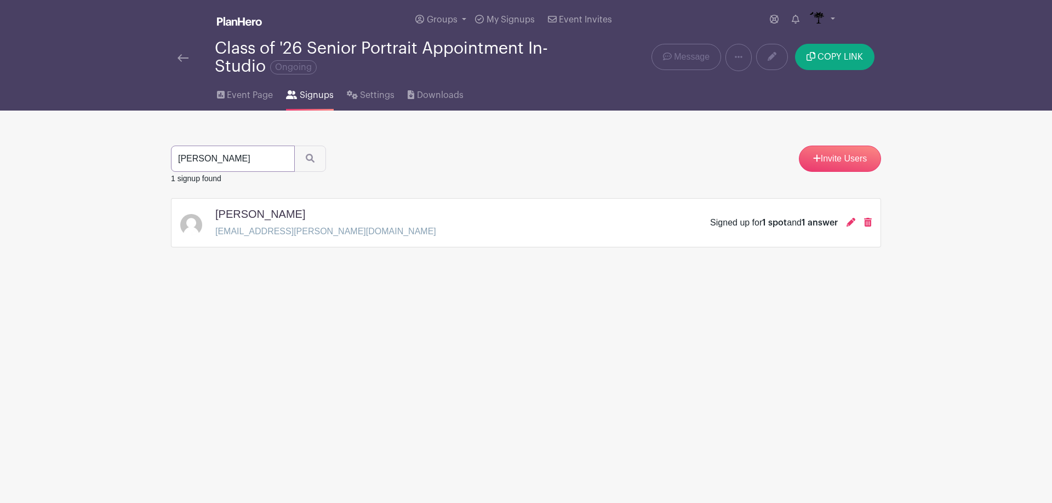
drag, startPoint x: 256, startPoint y: 157, endPoint x: 67, endPoint y: 164, distance: 189.7
click at [67, 164] on main "Groups All Groups Images Add New Group My Signups Event Invites My account Down…" at bounding box center [526, 158] width 1052 height 316
